Goal: Task Accomplishment & Management: Complete application form

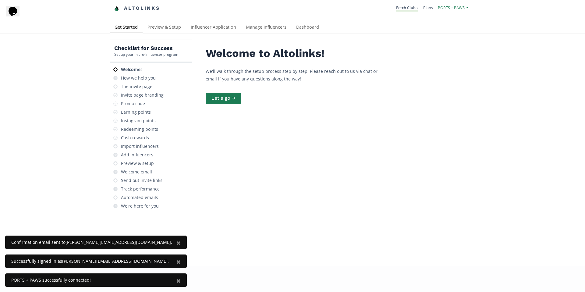
click at [453, 10] on span "PORTS + PAWS" at bounding box center [451, 7] width 27 height 5
click at [513, 94] on div "Checklist for Success Set up your micro-influencer program Welcome! How we help…" at bounding box center [292, 150] width 585 height 232
click at [455, 10] on span "PORTS + PAWS" at bounding box center [451, 7] width 27 height 5
click at [448, 23] on link "PORTS + PAWS" at bounding box center [441, 24] width 51 height 12
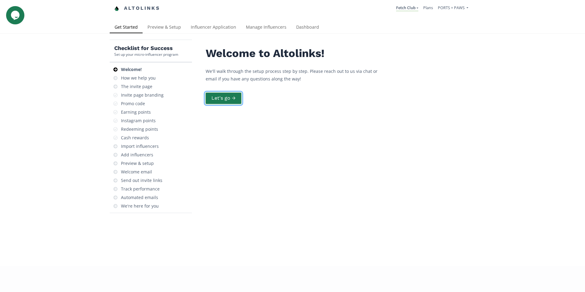
click at [238, 92] on button "Let's go →" at bounding box center [223, 98] width 37 height 13
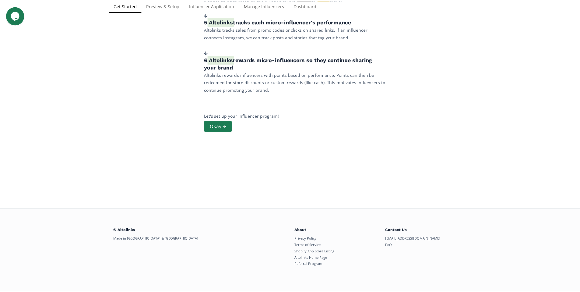
scroll to position [215, 0]
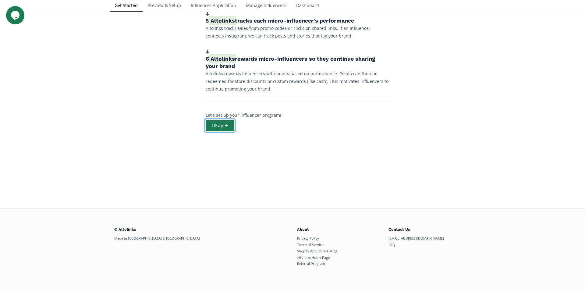
click at [229, 126] on button "Okay →" at bounding box center [220, 125] width 30 height 13
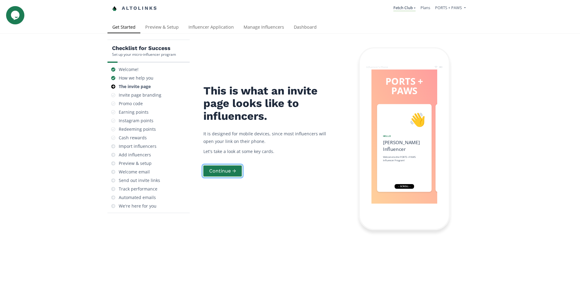
click at [229, 170] on button "Continue →" at bounding box center [223, 171] width 40 height 13
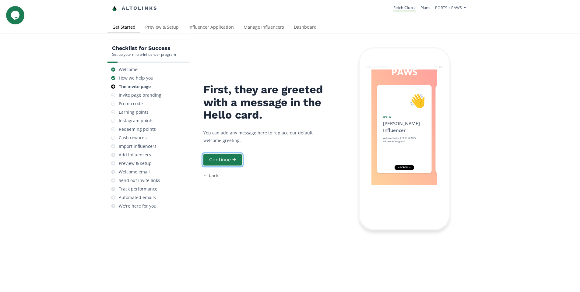
scroll to position [24, 0]
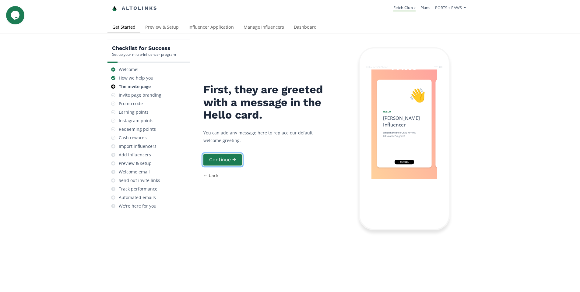
click at [228, 153] on button "Continue →" at bounding box center [223, 159] width 40 height 13
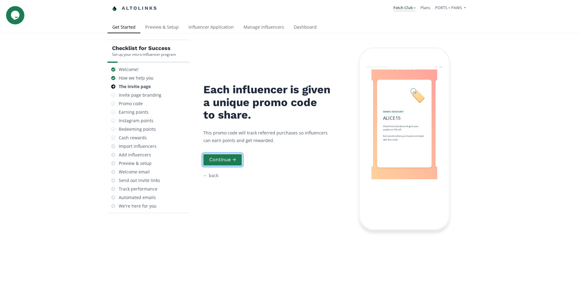
click at [228, 153] on button "Continue →" at bounding box center [223, 159] width 40 height 13
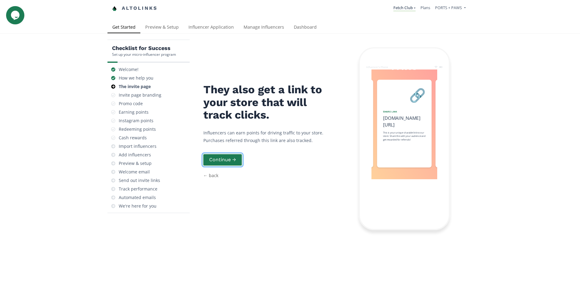
click at [228, 153] on button "Continue →" at bounding box center [223, 159] width 40 height 13
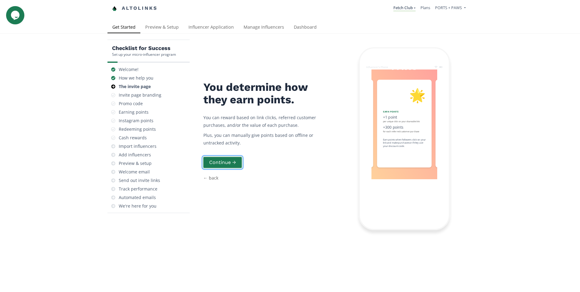
click at [228, 156] on button "Continue →" at bounding box center [223, 162] width 40 height 13
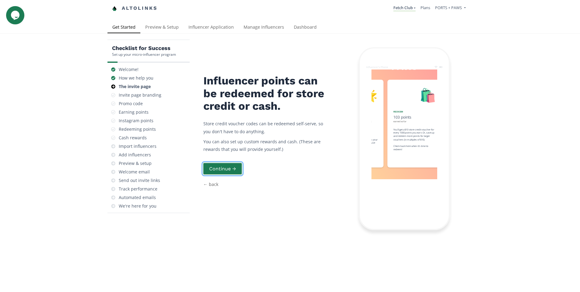
scroll to position [0, 366]
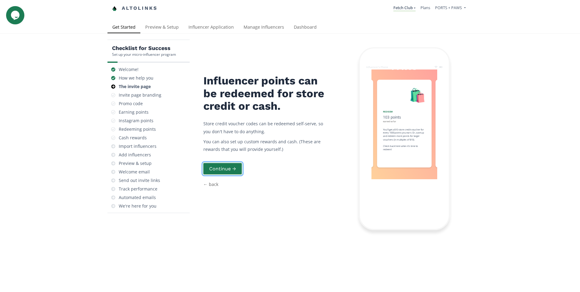
click at [227, 162] on button "Continue →" at bounding box center [223, 168] width 40 height 13
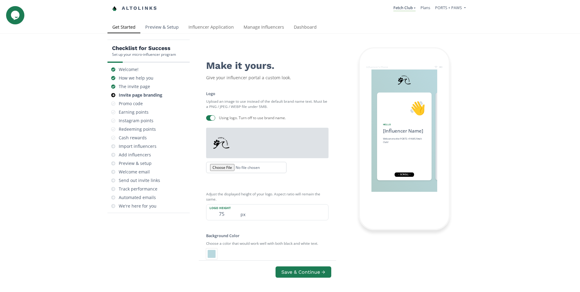
click at [168, 30] on link "Preview & Setup" at bounding box center [161, 28] width 43 height 12
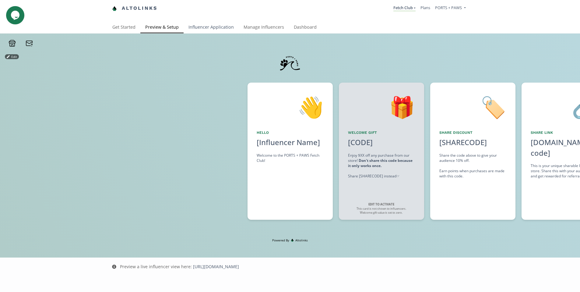
click at [222, 28] on link "Influencer Application" at bounding box center [211, 28] width 55 height 12
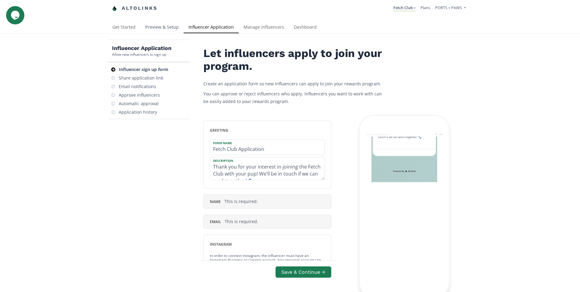
click at [155, 24] on link "Preview & Setup" at bounding box center [161, 28] width 43 height 12
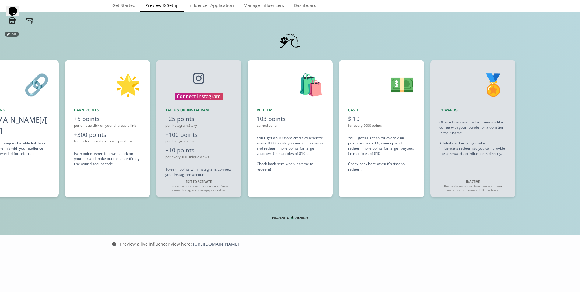
scroll to position [0, 548]
click at [521, 18] on div "Edit" at bounding box center [290, 17] width 580 height 13
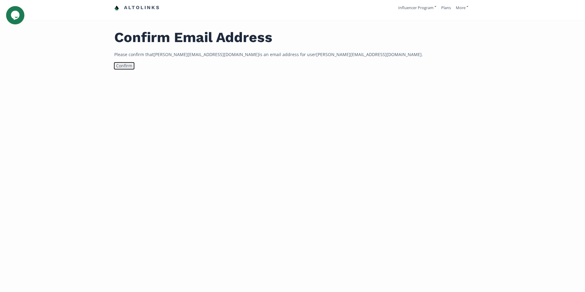
click at [121, 66] on button "Confirm" at bounding box center [124, 65] width 20 height 7
